Goal: Transaction & Acquisition: Purchase product/service

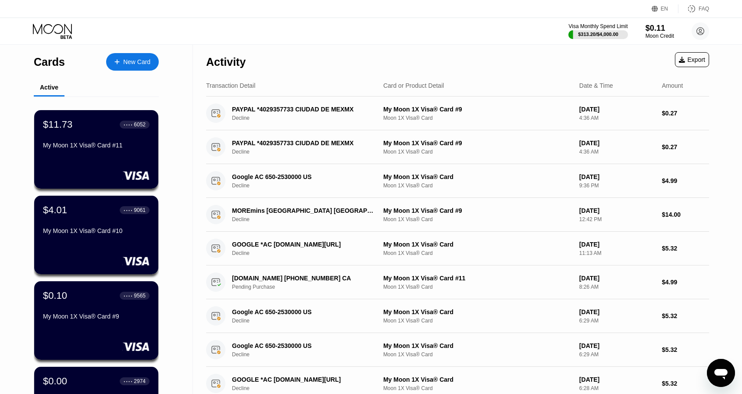
click at [172, 140] on div "Cards New Card Active $11.73 ● ● ● ● 6052 My Moon 1X Visa® Card #11 $4.01 ● ● ●…" at bounding box center [96, 311] width 193 height 534
click at [121, 149] on div "My Moon 1X Visa® Card #11" at bounding box center [96, 145] width 107 height 7
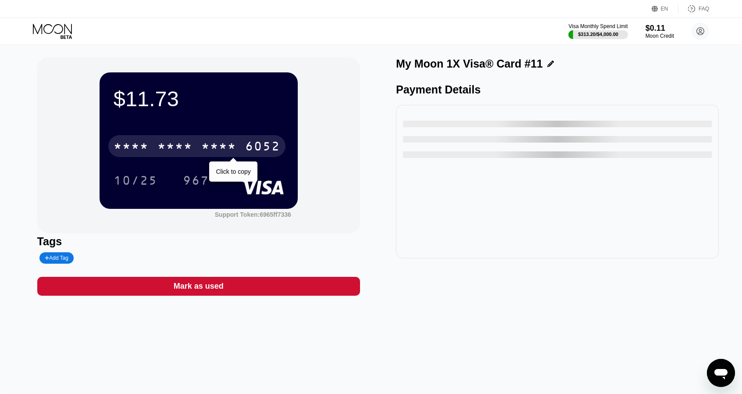
click at [256, 152] on div "6052" at bounding box center [262, 147] width 35 height 14
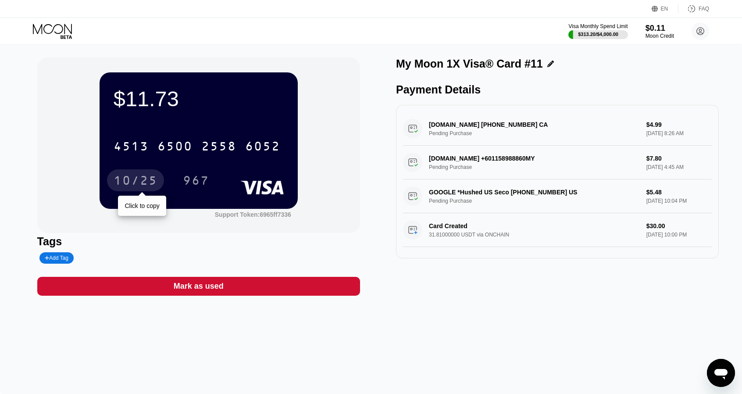
drag, startPoint x: 136, startPoint y: 176, endPoint x: 143, endPoint y: 178, distance: 7.4
click at [136, 176] on div "10/25" at bounding box center [136, 182] width 44 height 14
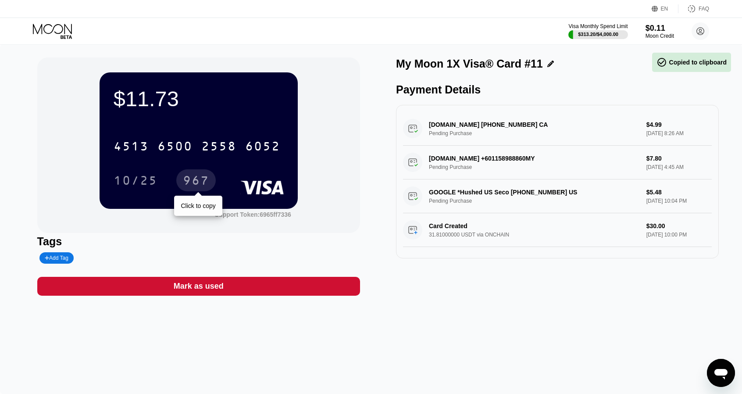
click at [210, 176] on div "967" at bounding box center [195, 180] width 39 height 22
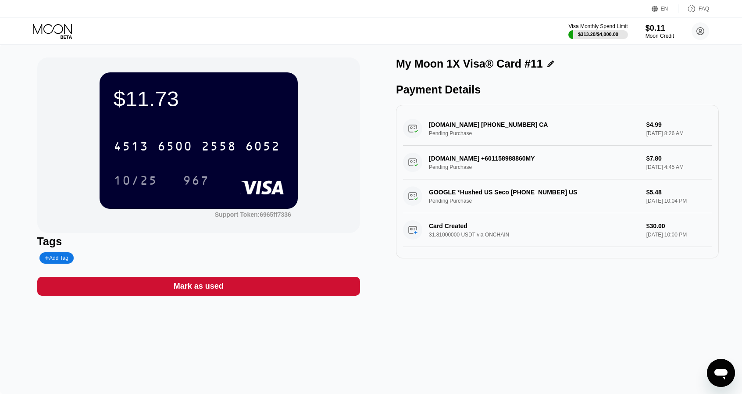
click at [536, 345] on div "$11.73 4513 6500 2558 6052 10/25 967 Support Token: 6965ff7336 Tags Add Tag Mar…" at bounding box center [371, 219] width 742 height 350
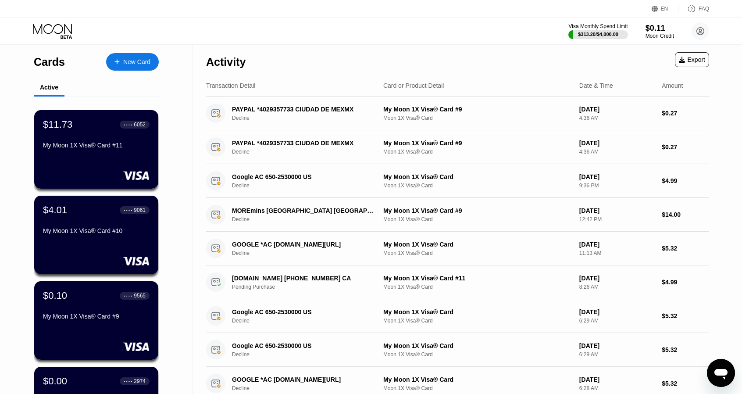
click at [134, 64] on div "New Card" at bounding box center [136, 61] width 27 height 7
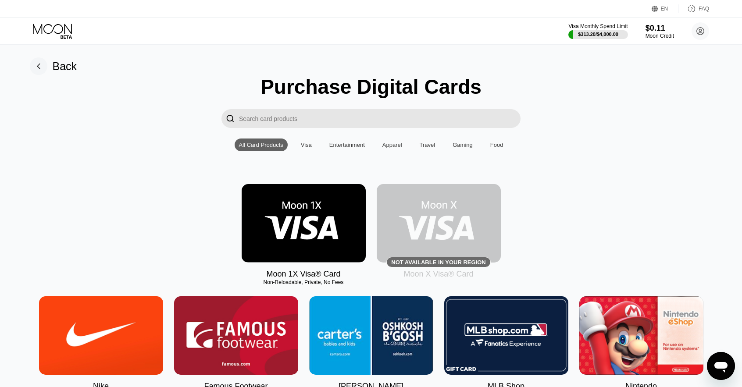
click at [293, 206] on img at bounding box center [304, 223] width 124 height 79
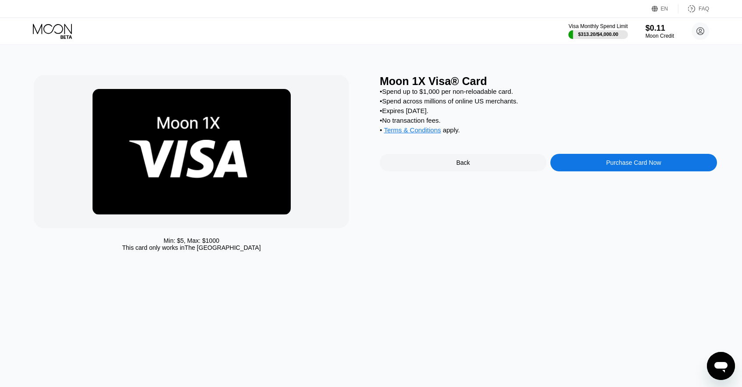
click at [610, 166] on div "Purchase Card Now" at bounding box center [633, 162] width 55 height 7
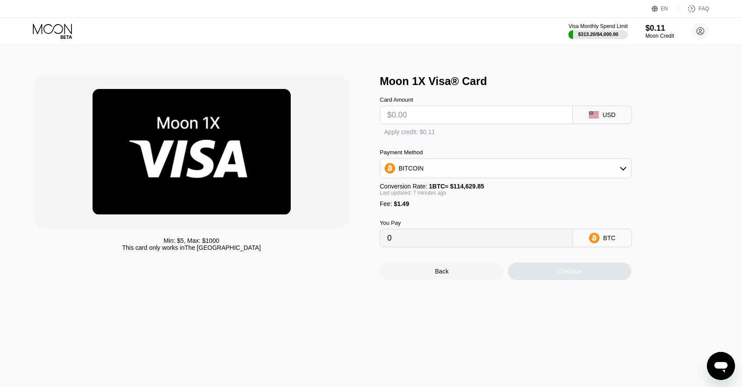
click at [426, 110] on input "text" at bounding box center [476, 115] width 178 height 18
click at [438, 118] on input "text" at bounding box center [476, 115] width 178 height 18
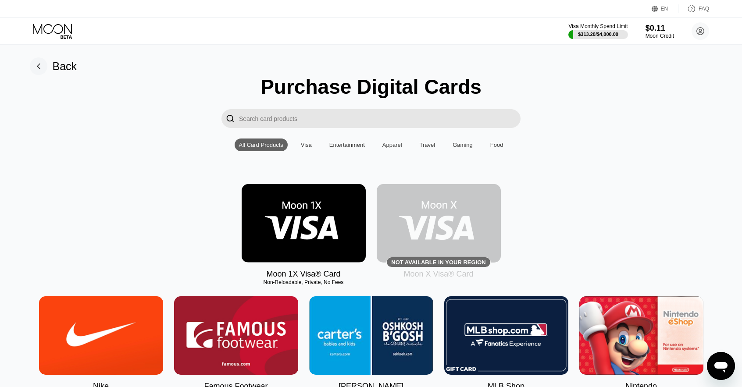
click at [323, 256] on img at bounding box center [304, 223] width 124 height 79
click at [316, 224] on img at bounding box center [304, 223] width 124 height 79
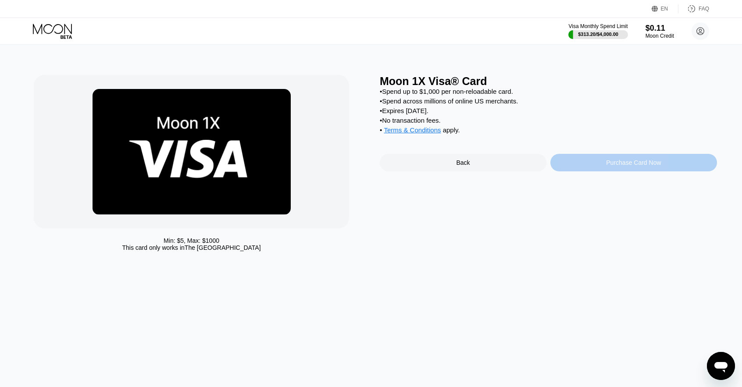
click at [617, 165] on div "Purchase Card Now" at bounding box center [633, 163] width 167 height 18
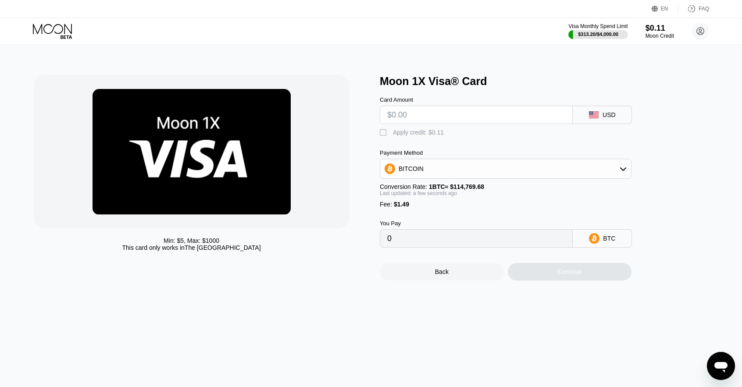
click at [490, 174] on div "BITCOIN" at bounding box center [505, 169] width 251 height 18
click at [413, 216] on span "USDT on TRON" at bounding box center [423, 212] width 44 height 7
type input "0.00"
click at [421, 118] on input "text" at bounding box center [476, 115] width 178 height 18
type input "$50"
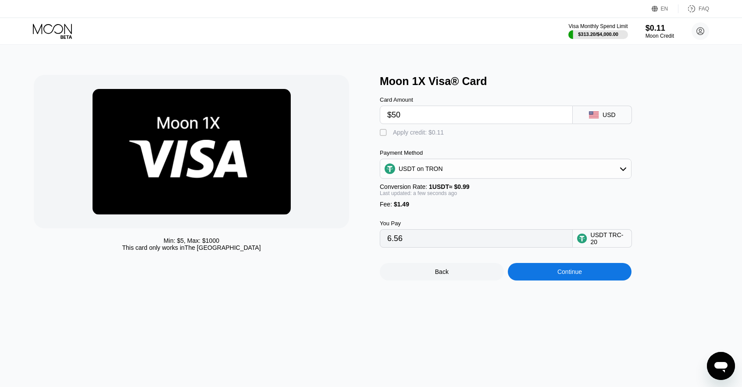
type input "52.01"
type input "$50"
click at [367, 281] on div "Min: $ 5 , Max: $ 1000 This card only works in [GEOGRAPHIC_DATA]" at bounding box center [202, 178] width 337 height 206
click at [589, 281] on div "Continue" at bounding box center [570, 272] width 124 height 18
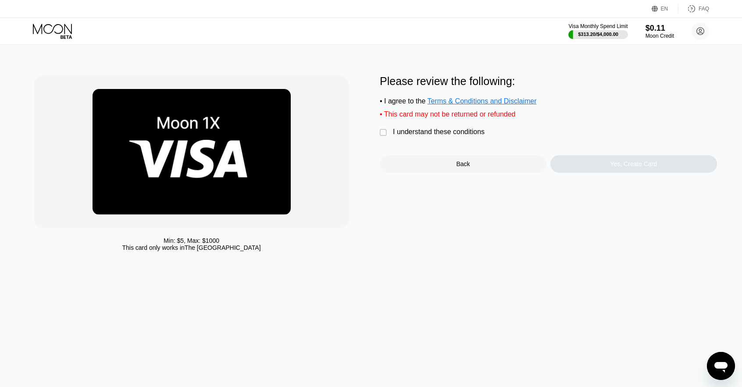
click at [458, 136] on div "I understand these conditions" at bounding box center [439, 132] width 92 height 8
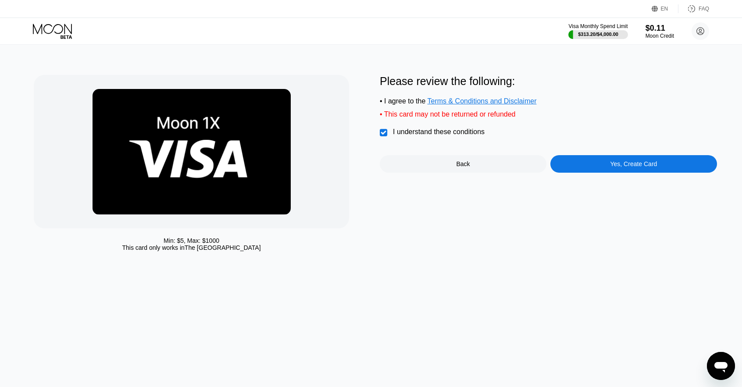
click at [597, 164] on div "Yes, Create Card" at bounding box center [633, 164] width 167 height 18
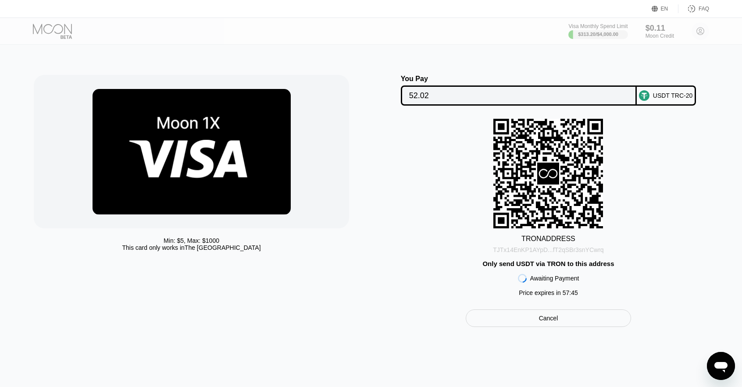
click at [549, 253] on div "TJTx14EnKP1AYpD...fT2qSBr3snYCwrq" at bounding box center [548, 249] width 111 height 7
click at [416, 200] on div "TRON ADDRESS TJTx14EnKP1AYpD...fT2qSBr3snYCwrq Only send USDT via TRON to this …" at bounding box center [548, 210] width 337 height 182
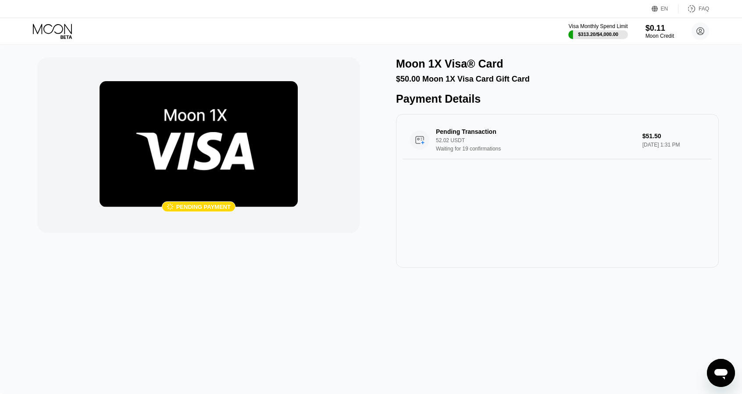
click at [388, 148] on div " Pending payment Moon 1X Visa® Card $50.00 Moon 1X Visa Card Gift Card Payment…" at bounding box center [371, 162] width 668 height 210
click at [374, 176] on div " Pending payment Moon 1X Visa® Card $50.00 Moon 1X Visa Card Gift Card Payment…" at bounding box center [371, 162] width 668 height 210
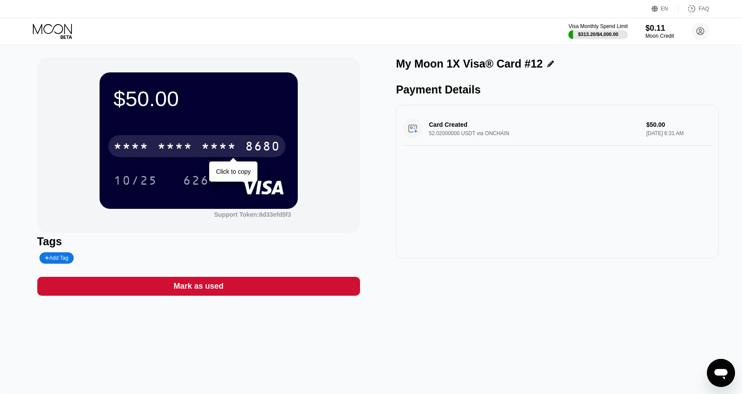
click at [256, 147] on div "8680" at bounding box center [262, 147] width 35 height 14
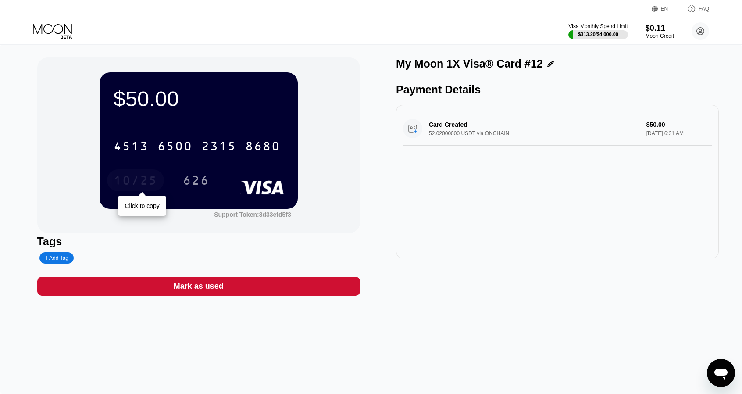
click at [132, 183] on div "10/25" at bounding box center [136, 182] width 44 height 14
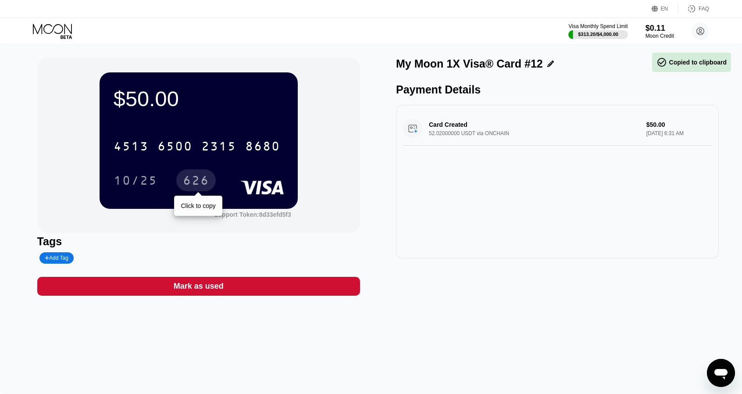
click at [193, 186] on div "626" at bounding box center [196, 182] width 26 height 14
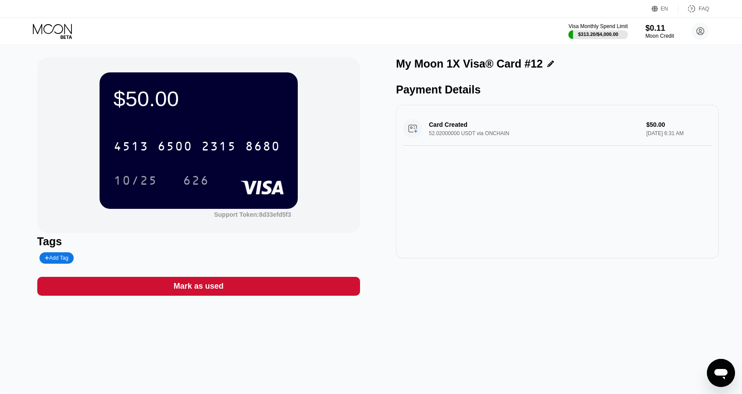
click at [416, 220] on div "Card Created 52.02000000 USDT via ONCHAIN $50.00 Aug 19, 2025 6:31 AM" at bounding box center [557, 182] width 323 height 154
click at [472, 304] on div "$50.00 4513 6500 2315 8680 10/25 626 Support Token: 8d33efd5f3 Tags Add Tag Mar…" at bounding box center [371, 219] width 742 height 350
